Goal: Information Seeking & Learning: Learn about a topic

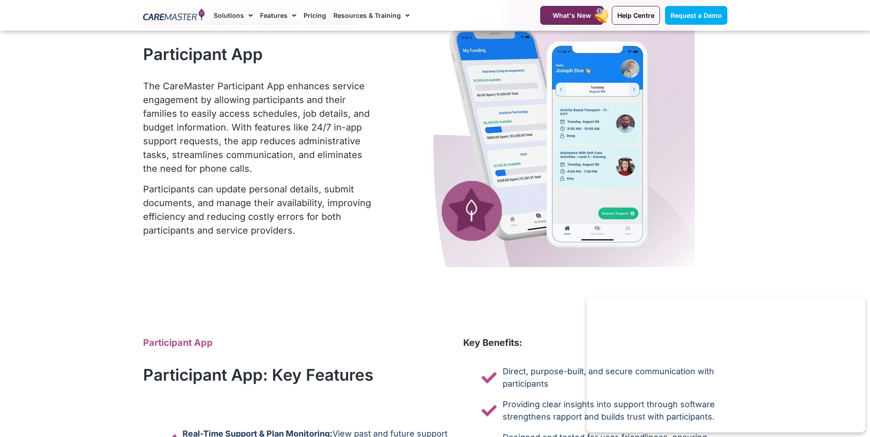
scroll to position [3669, 0]
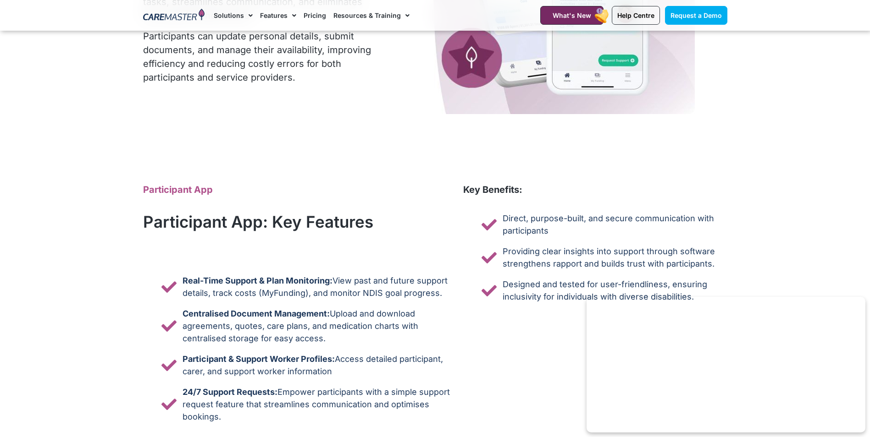
click at [851, 310] on section "Participant App Participant App: Key Features Real-Time Support & Plan Monitori…" at bounding box center [435, 302] width 870 height 249
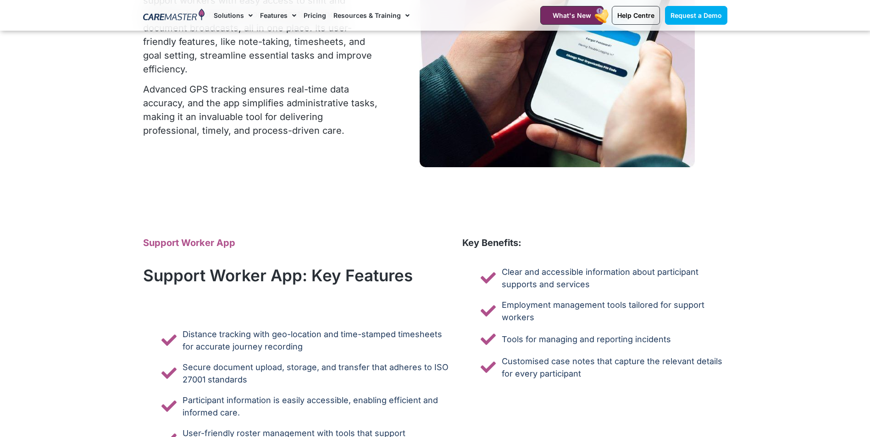
scroll to position [2797, 0]
